Goal: Task Accomplishment & Management: Complete application form

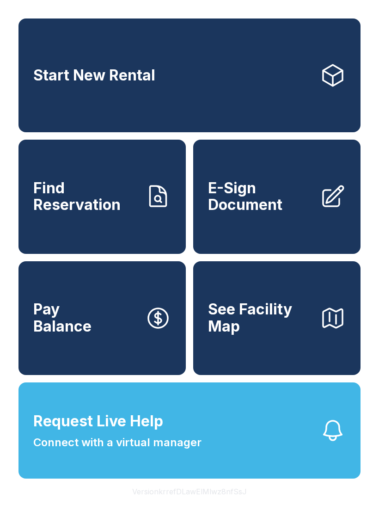
click at [262, 214] on span "E-Sign Document" at bounding box center [260, 197] width 104 height 34
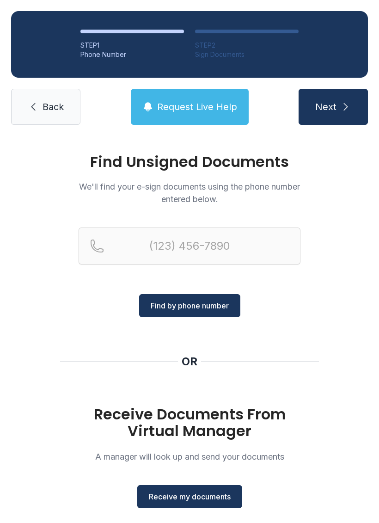
click at [168, 497] on span "Receive my documents" at bounding box center [190, 496] width 82 height 11
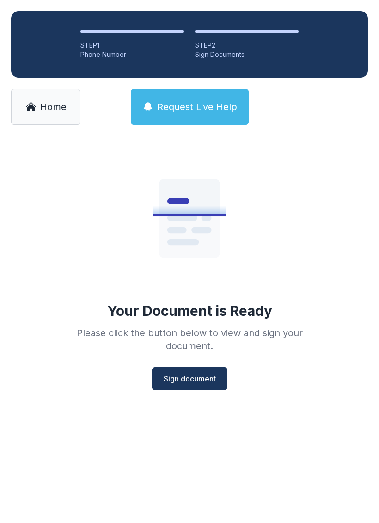
click at [198, 388] on button "Sign document" at bounding box center [189, 378] width 75 height 23
click at [35, 93] on link "Home" at bounding box center [45, 107] width 69 height 36
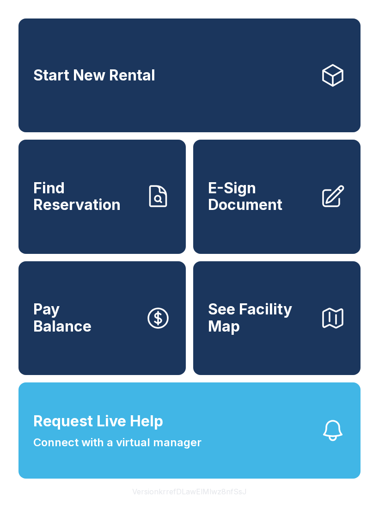
click at [251, 209] on span "E-Sign Document" at bounding box center [260, 197] width 104 height 34
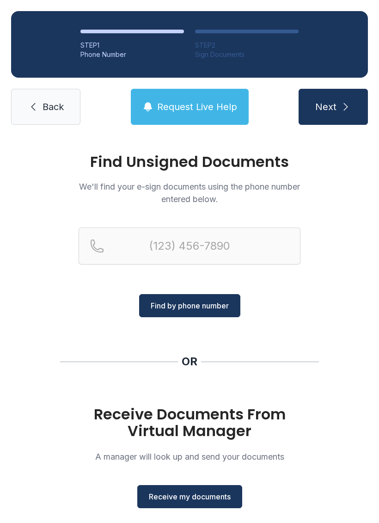
click at [165, 496] on span "Receive my documents" at bounding box center [190, 496] width 82 height 11
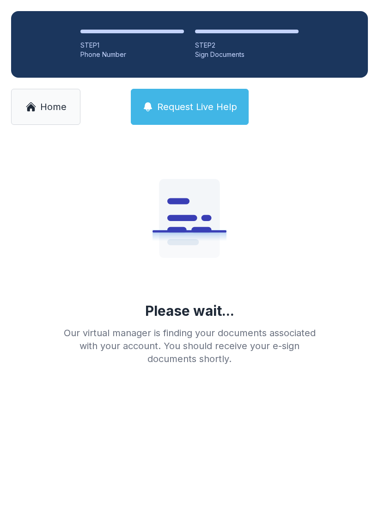
click at [48, 109] on span "Home" at bounding box center [53, 106] width 26 height 13
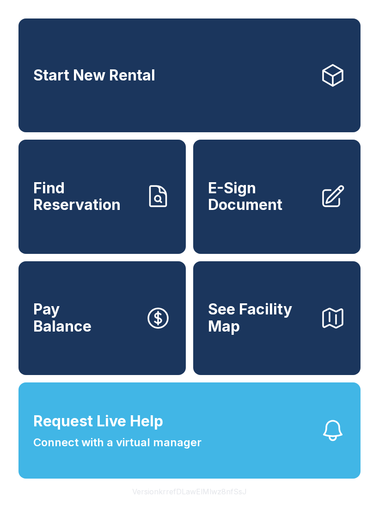
click at [269, 200] on span "E-Sign Document" at bounding box center [260, 197] width 104 height 34
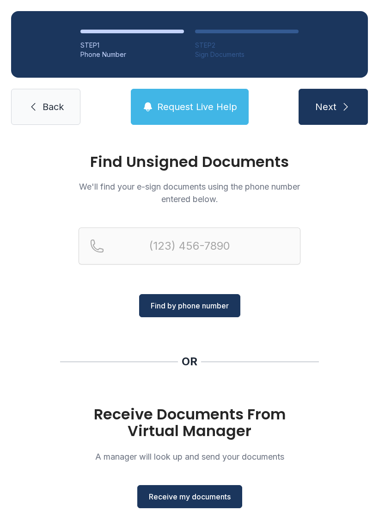
click at [220, 507] on button "Receive my documents" at bounding box center [189, 496] width 105 height 23
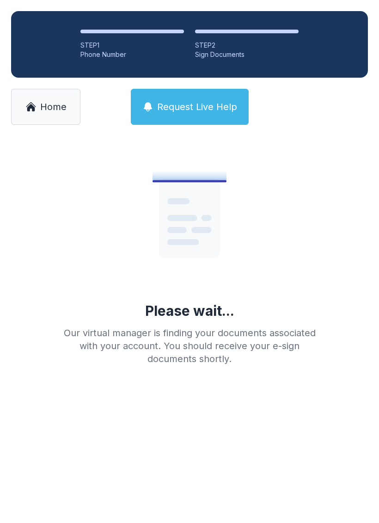
click at [68, 113] on link "Home" at bounding box center [45, 107] width 69 height 36
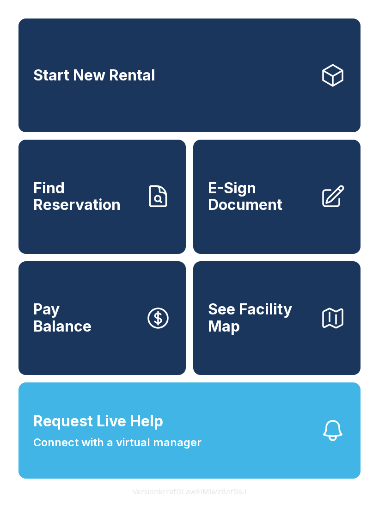
click at [274, 227] on link "E-Sign Document" at bounding box center [276, 197] width 167 height 114
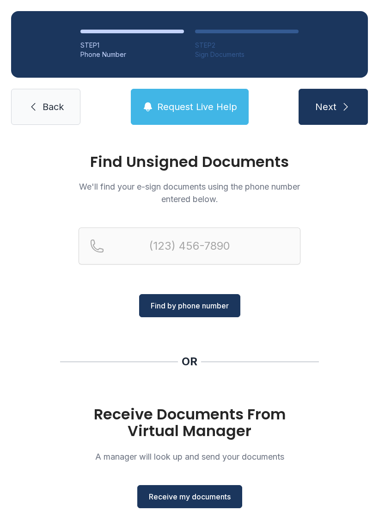
click at [213, 501] on span "Receive my documents" at bounding box center [190, 496] width 82 height 11
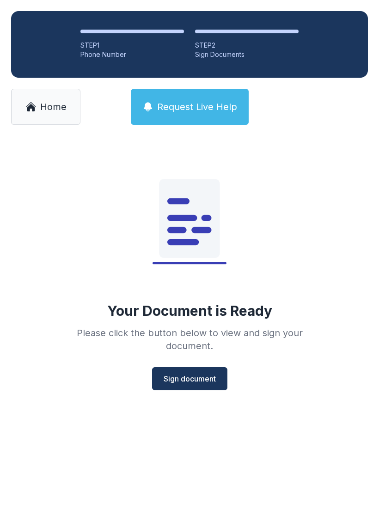
click at [200, 381] on span "Sign document" at bounding box center [190, 378] width 52 height 11
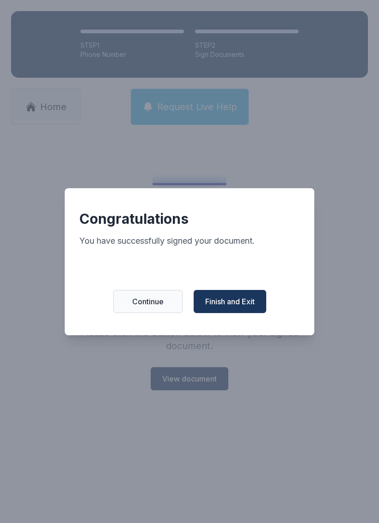
click at [243, 302] on span "Finish and Exit" at bounding box center [229, 301] width 49 height 11
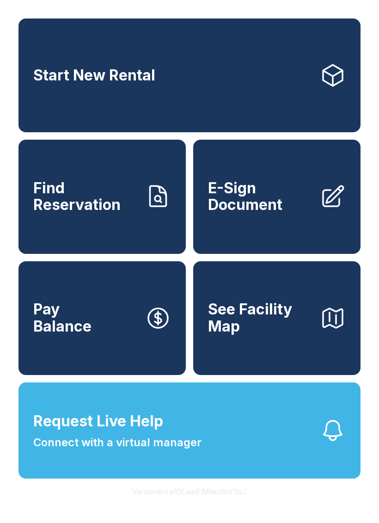
click at [206, 454] on button "Request Live Help Connect with a virtual manager" at bounding box center [189, 430] width 342 height 96
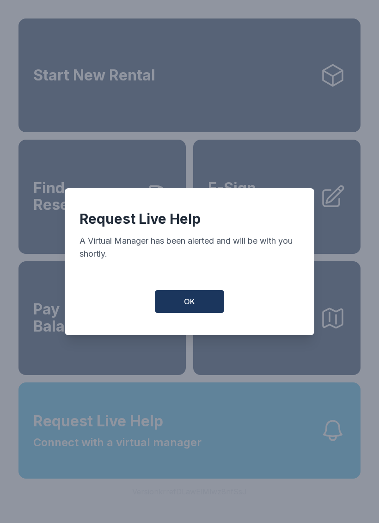
click at [207, 303] on button "OK" at bounding box center [189, 301] width 69 height 23
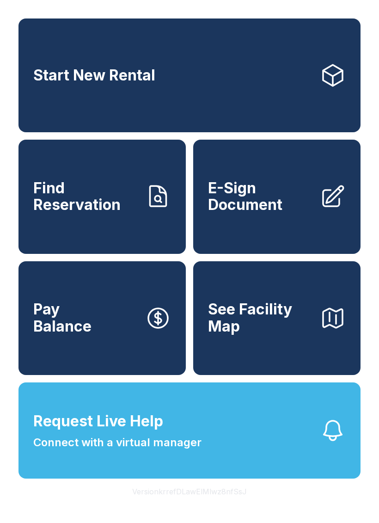
click at [270, 522] on div "Start New Rental Find Reservation E-Sign Document Pay Balance See Facility Map …" at bounding box center [189, 261] width 379 height 523
